Goal: Navigation & Orientation: Go to known website

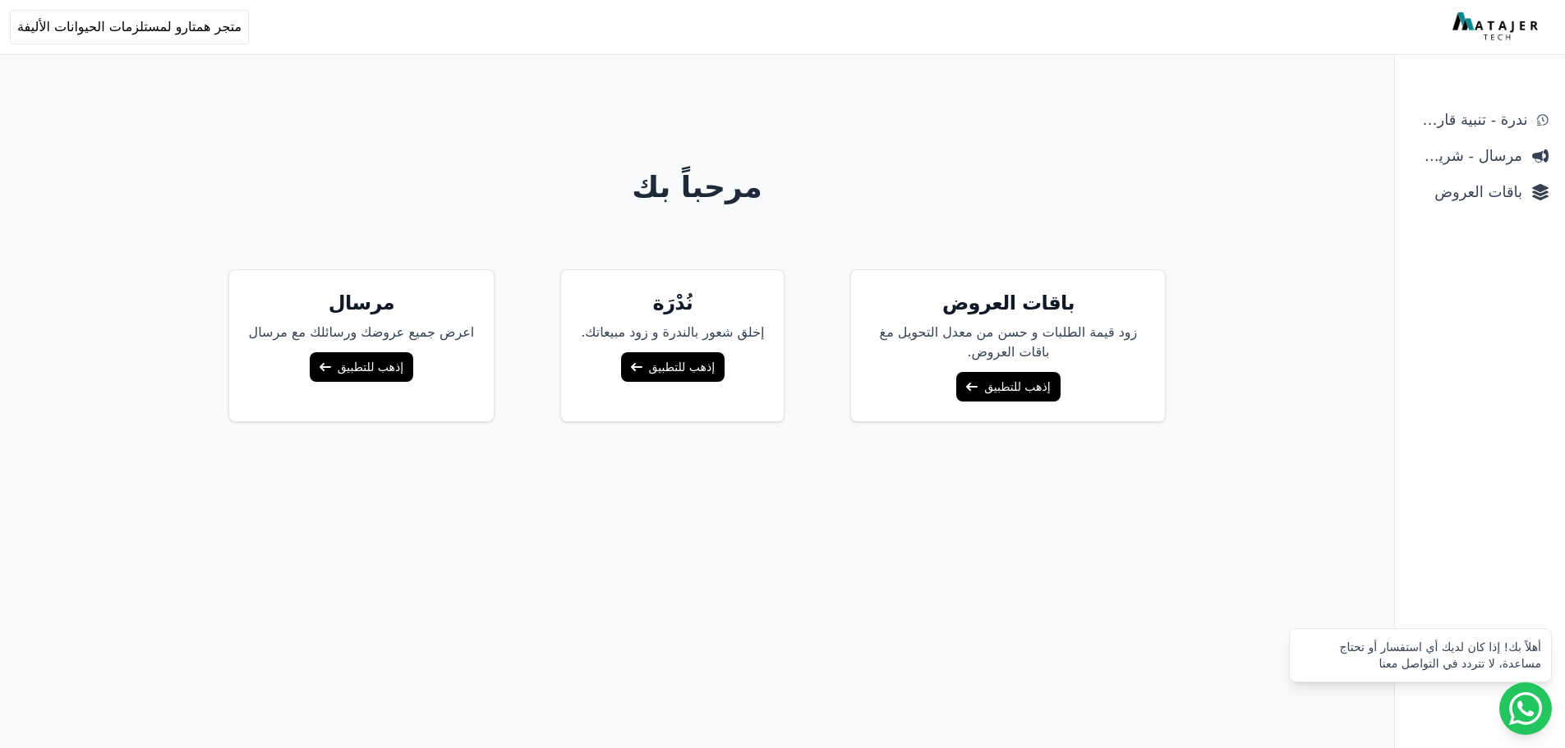
click at [639, 370] on link "إذهب للتطبيق" at bounding box center [672, 367] width 103 height 30
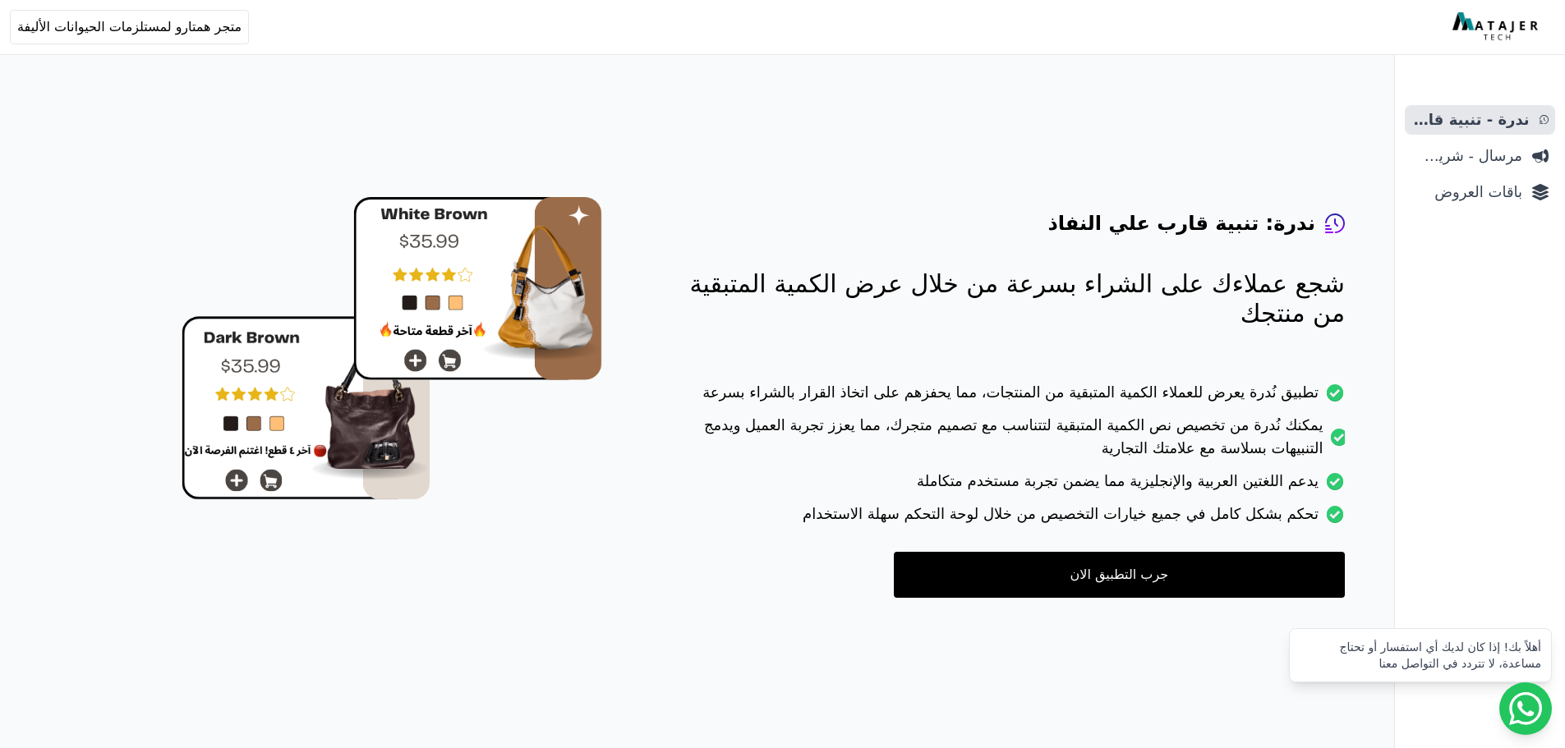
click at [1108, 576] on link "جرب التطبيق الان" at bounding box center [1119, 575] width 451 height 46
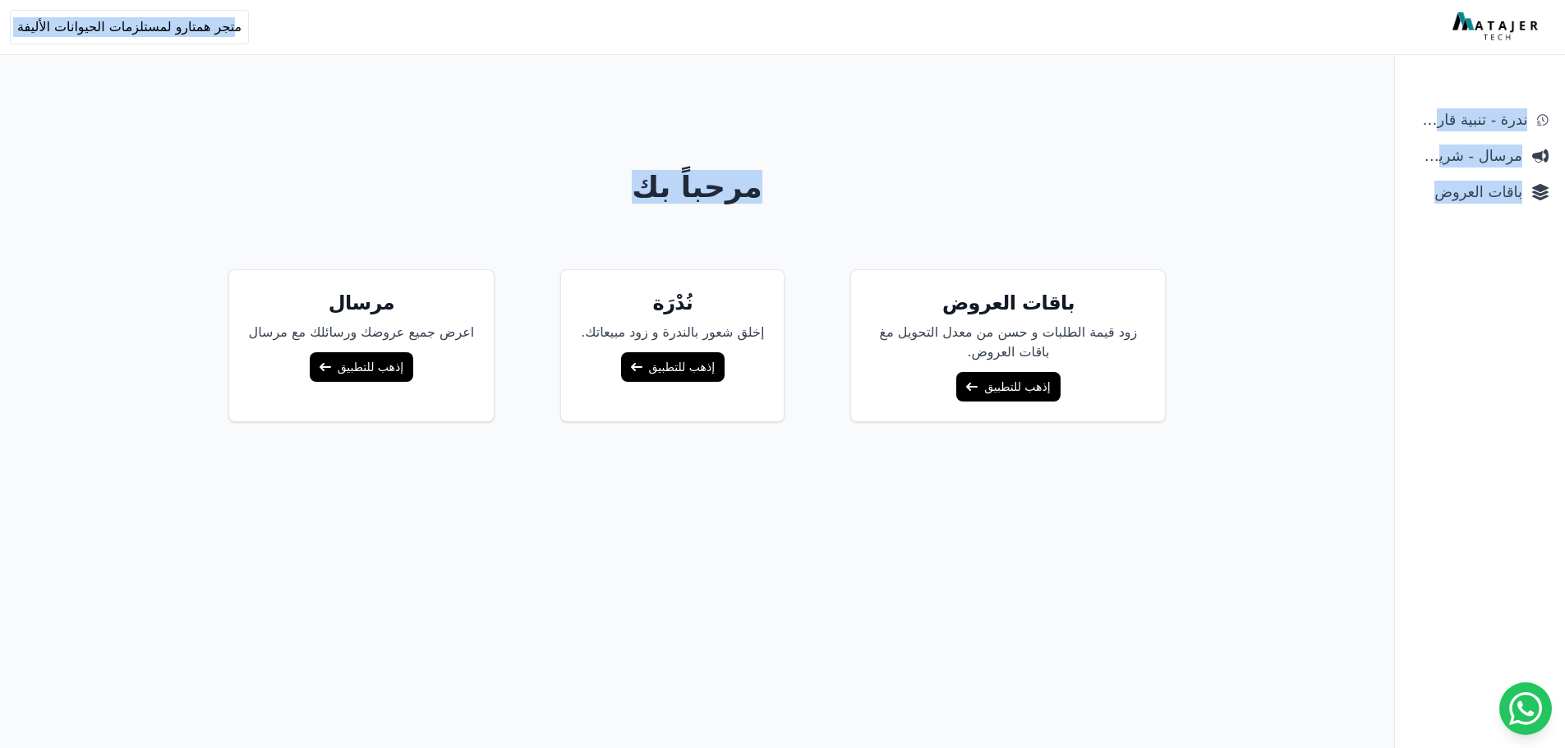
drag, startPoint x: 213, startPoint y: 54, endPoint x: 980, endPoint y: 199, distance: 780.7
click at [343, 57] on div "مرحباً بك باقات العروض زود قيمة الطلبات و حسن من معدل التحويل مغ باقات العروض. …" at bounding box center [697, 407] width 1394 height 814
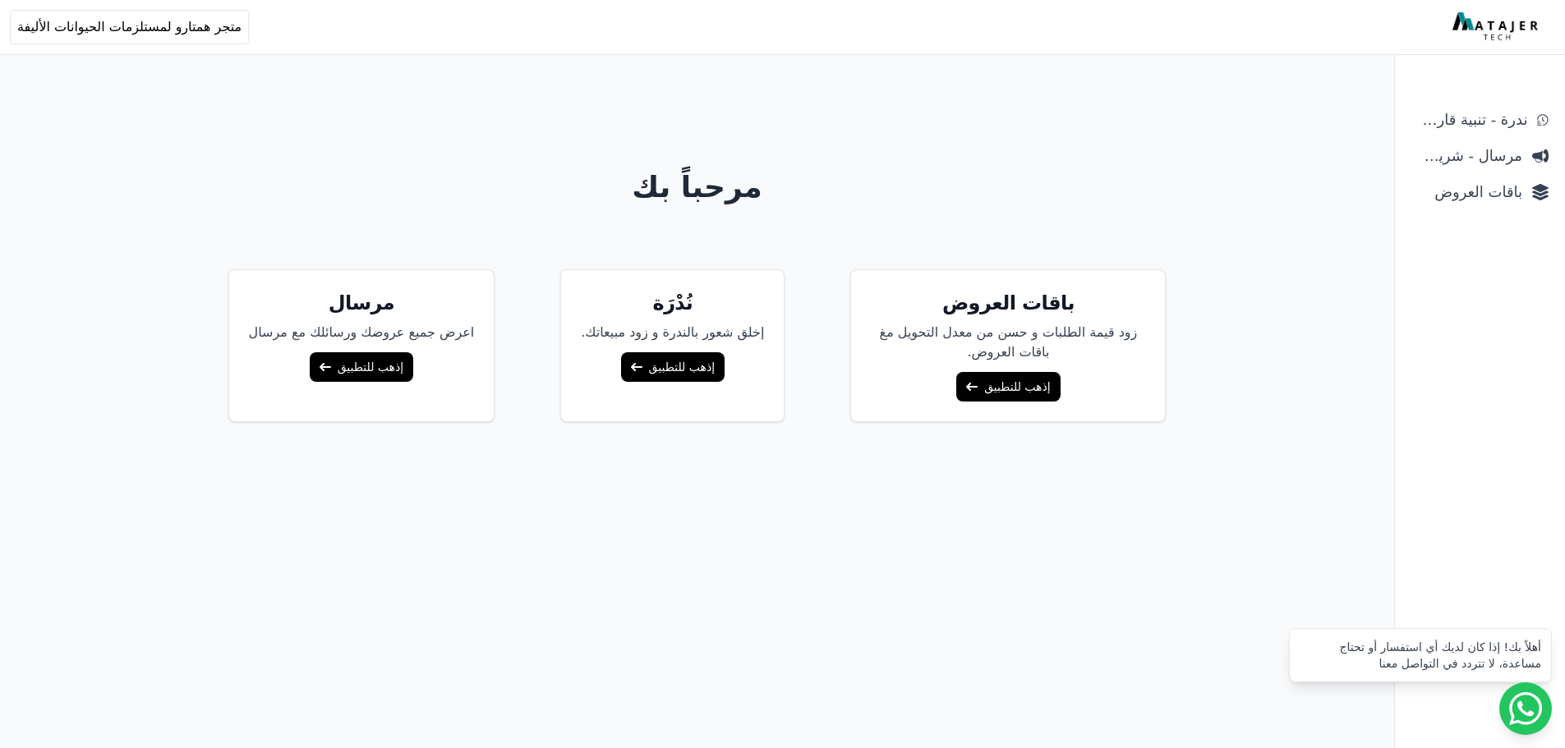
click at [681, 371] on link "إذهب للتطبيق" at bounding box center [672, 367] width 103 height 30
